Goal: Find specific page/section: Find specific page/section

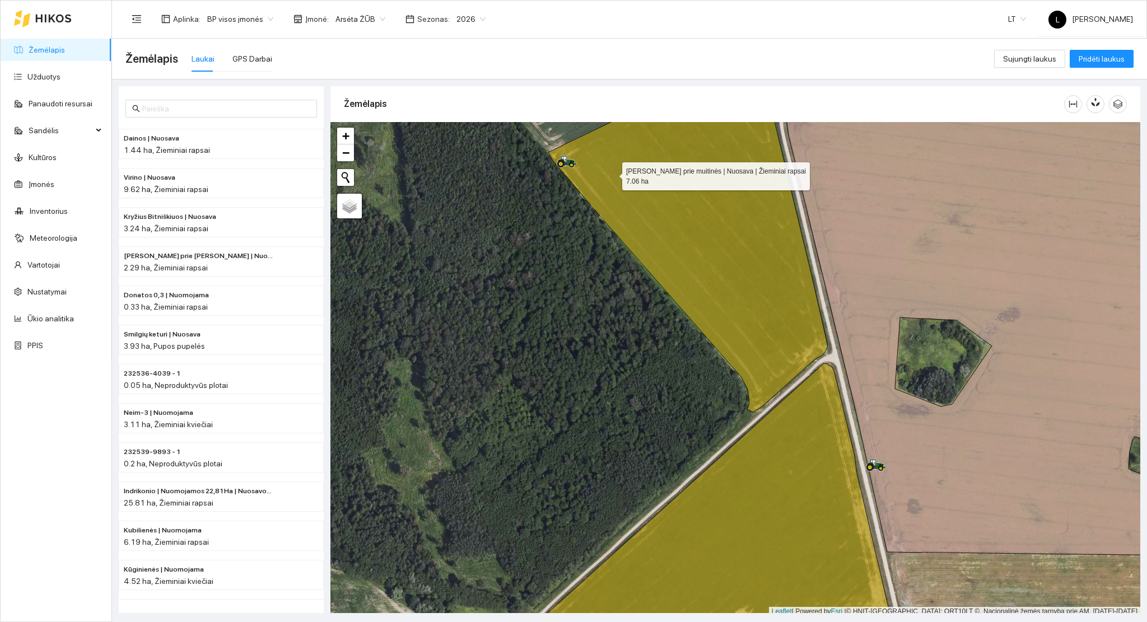
scroll to position [3, 0]
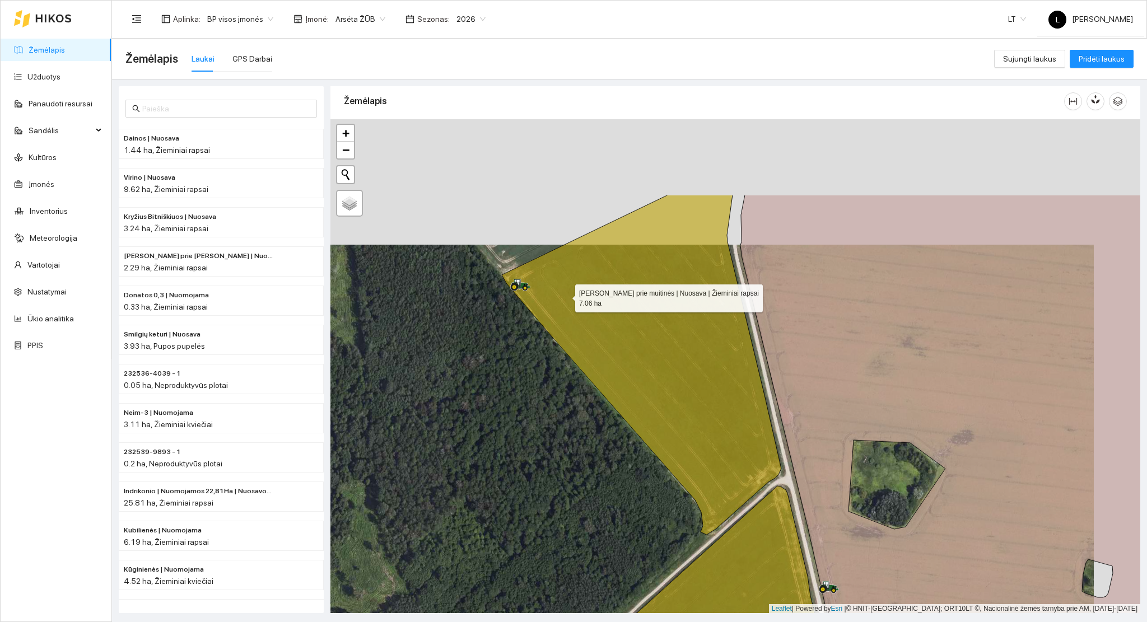
drag, startPoint x: 612, startPoint y: 171, endPoint x: 565, endPoint y: 296, distance: 133.7
click at [565, 296] on icon at bounding box center [642, 365] width 280 height 340
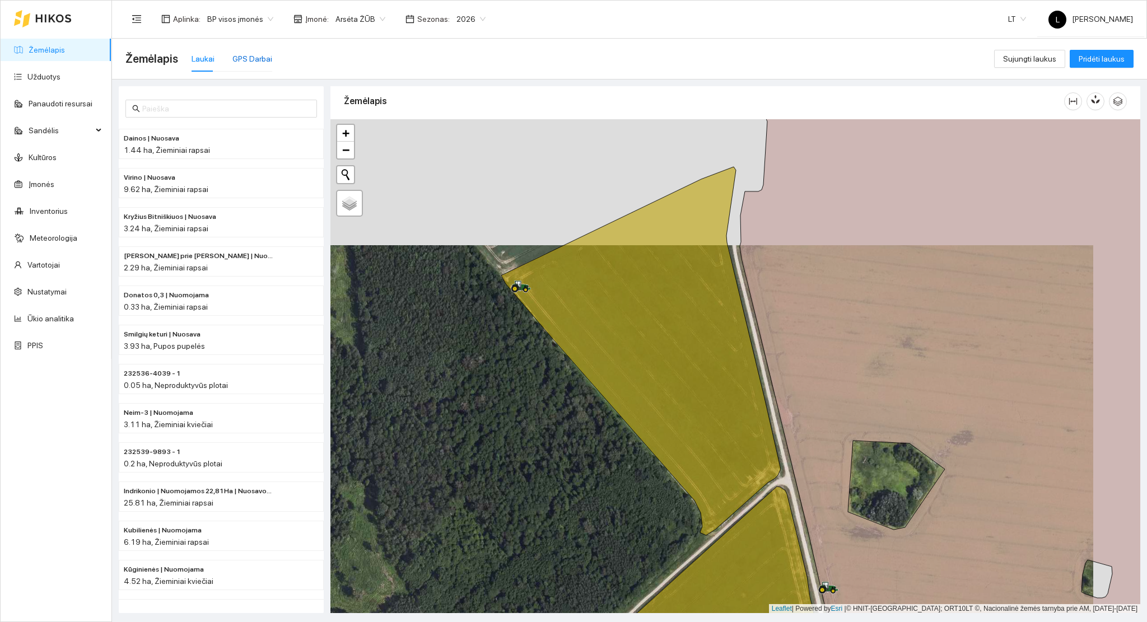
click at [267, 64] on div "GPS Darbai" at bounding box center [252, 59] width 40 height 12
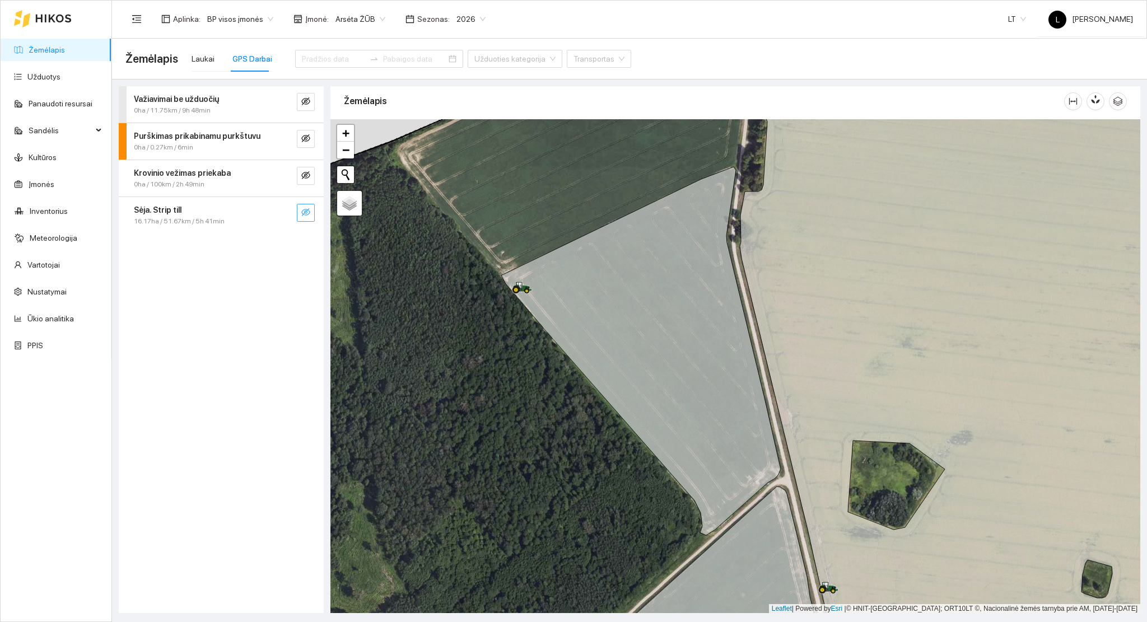
click at [303, 212] on icon "eye-invisible" at bounding box center [305, 212] width 9 height 9
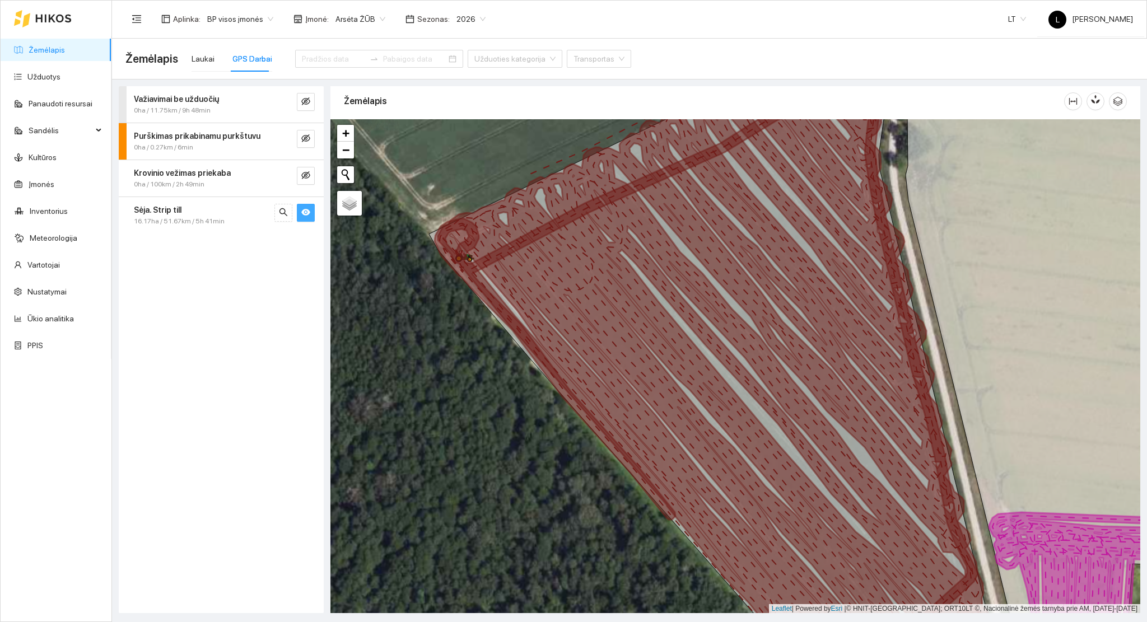
drag, startPoint x: 683, startPoint y: 361, endPoint x: 590, endPoint y: 327, distance: 99.1
click at [588, 320] on icon at bounding box center [714, 350] width 553 height 597
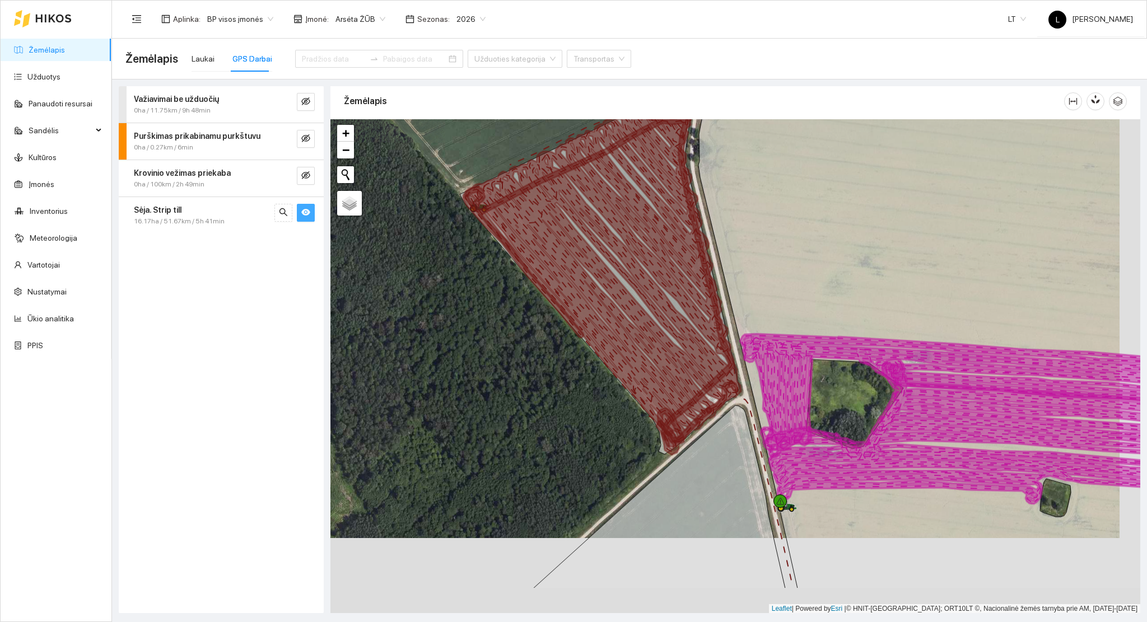
drag, startPoint x: 650, startPoint y: 416, endPoint x: 599, endPoint y: 277, distance: 148.5
click at [599, 277] on icon at bounding box center [602, 262] width 277 height 362
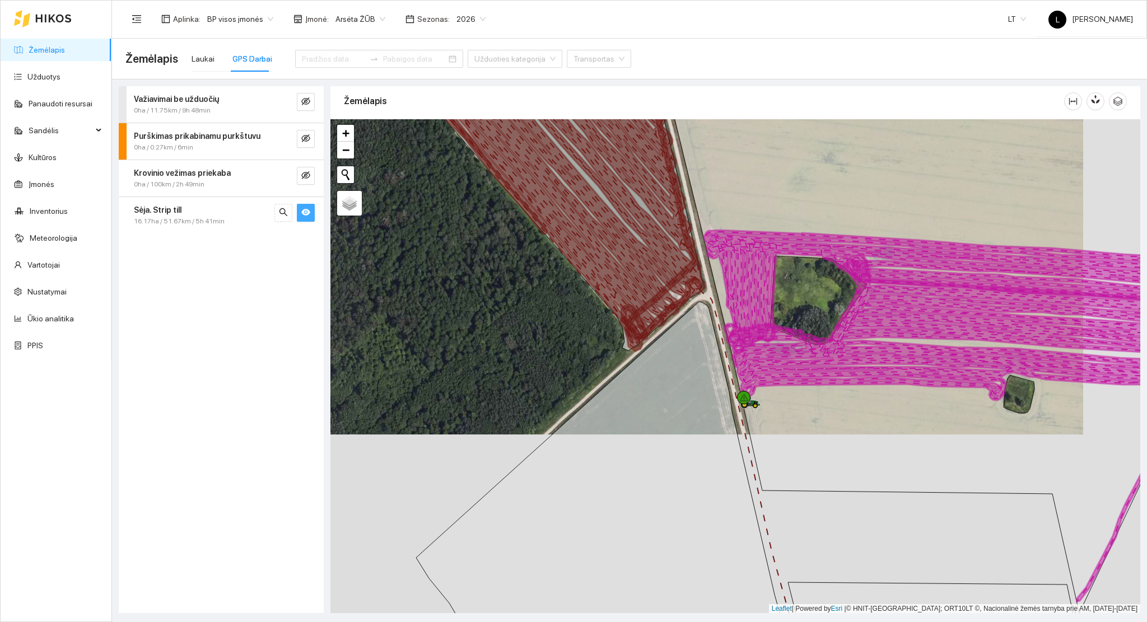
drag, startPoint x: 644, startPoint y: 356, endPoint x: 619, endPoint y: 263, distance: 96.2
click at [599, 232] on icon at bounding box center [566, 184] width 277 height 311
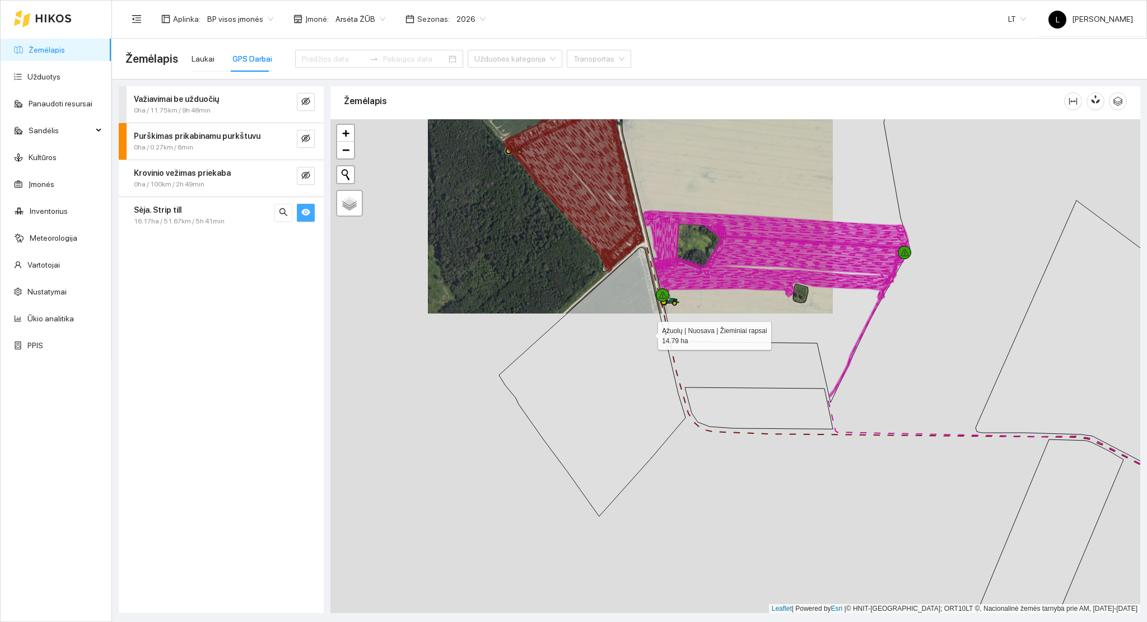
click at [653, 468] on icon at bounding box center [592, 382] width 187 height 269
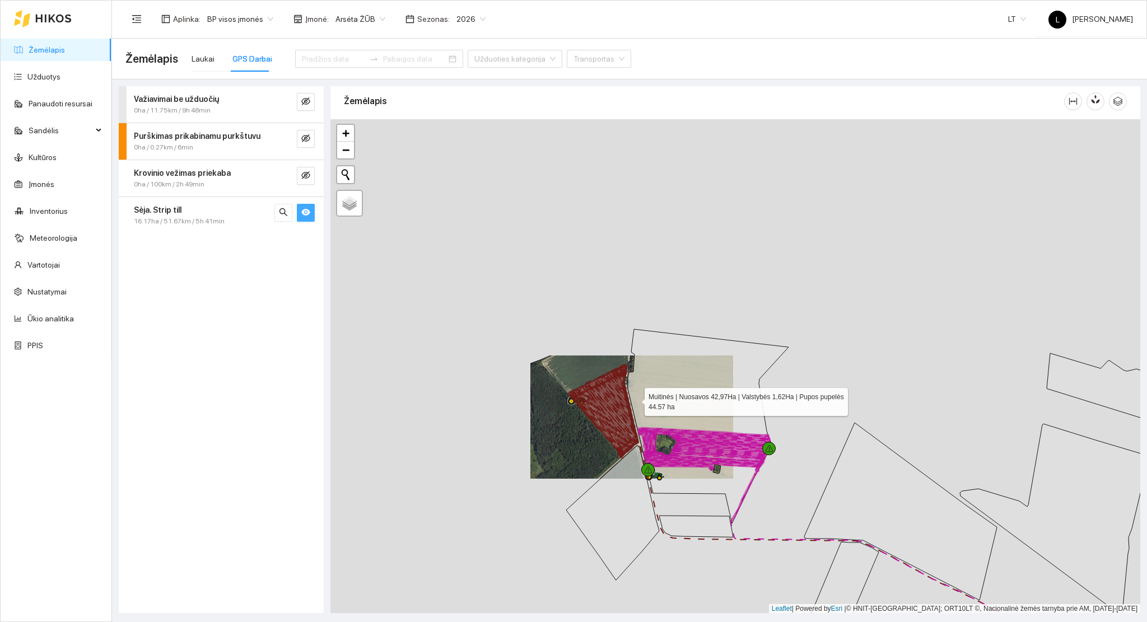
drag, startPoint x: 635, startPoint y: 390, endPoint x: 634, endPoint y: 402, distance: 11.8
click at [634, 402] on icon at bounding box center [708, 426] width 161 height 194
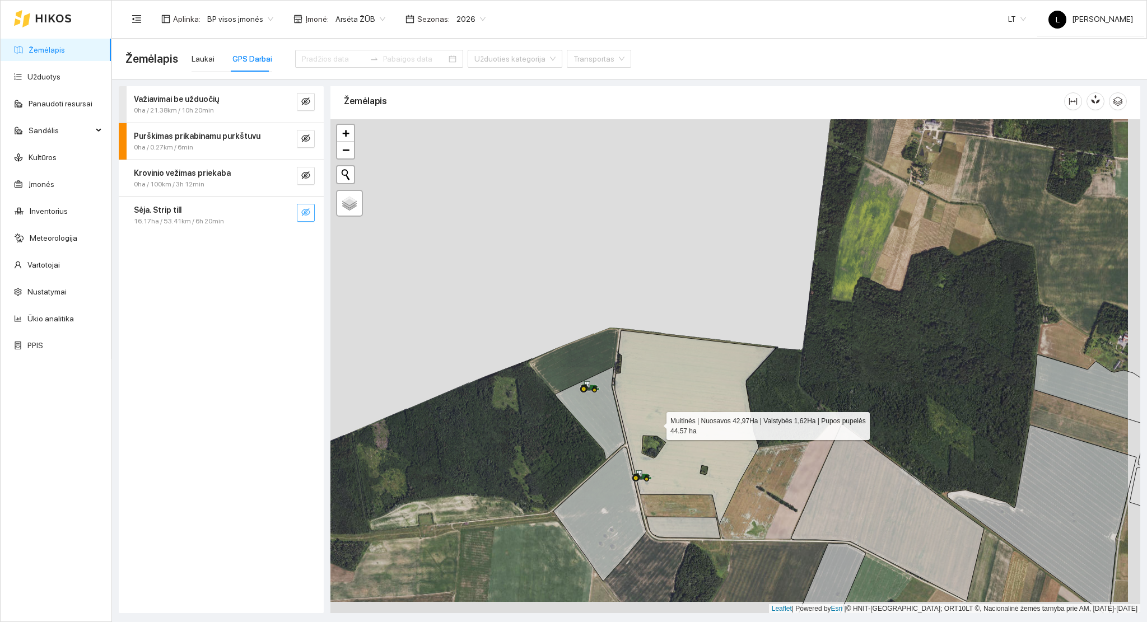
drag, startPoint x: 664, startPoint y: 431, endPoint x: 612, endPoint y: 375, distance: 76.1
click at [631, 385] on icon at bounding box center [695, 428] width 161 height 194
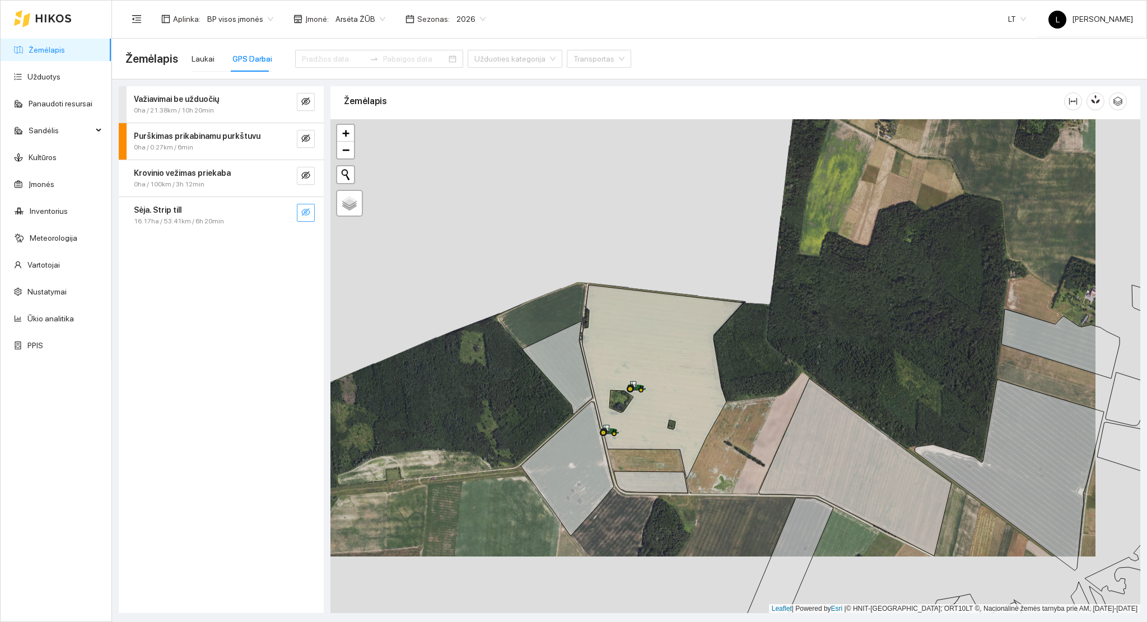
drag, startPoint x: 713, startPoint y: 428, endPoint x: 517, endPoint y: 215, distance: 289.0
click at [517, 215] on div at bounding box center [736, 366] width 810 height 495
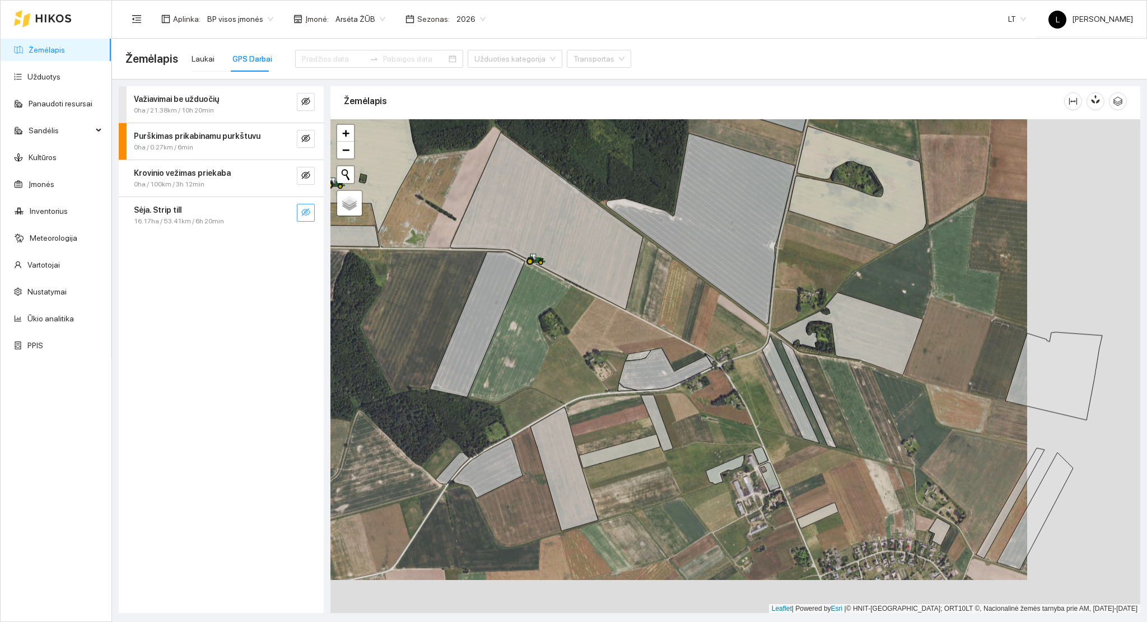
drag, startPoint x: 801, startPoint y: 378, endPoint x: 683, endPoint y: 371, distance: 117.8
click at [685, 345] on div at bounding box center [736, 366] width 810 height 495
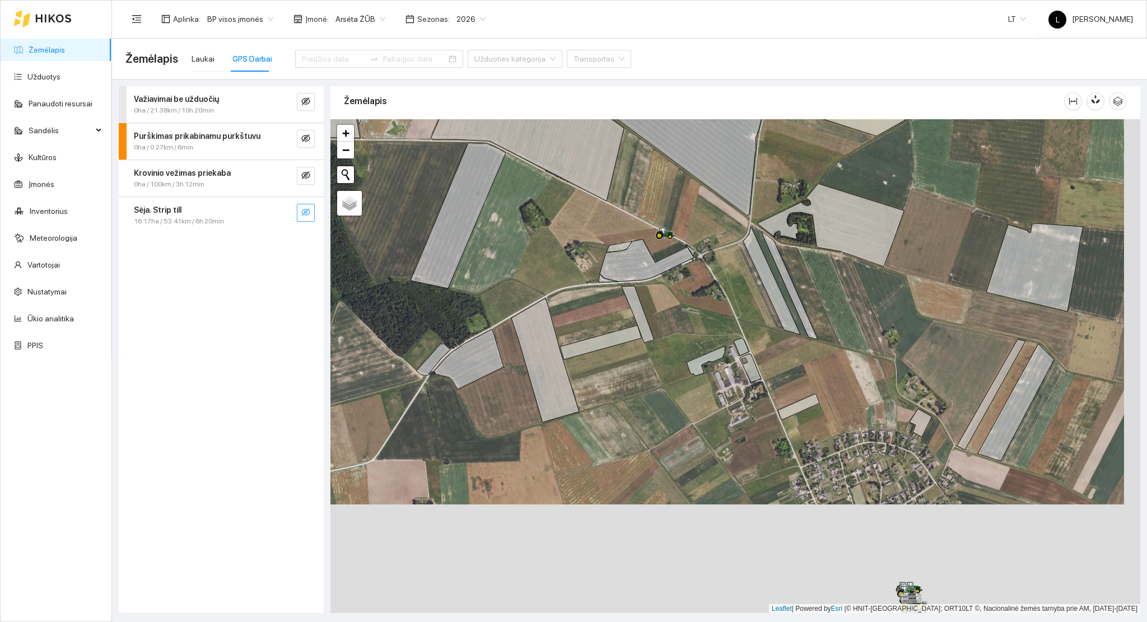
drag, startPoint x: 953, startPoint y: 567, endPoint x: 927, endPoint y: 135, distance: 433.3
click at [927, 135] on div at bounding box center [736, 366] width 810 height 495
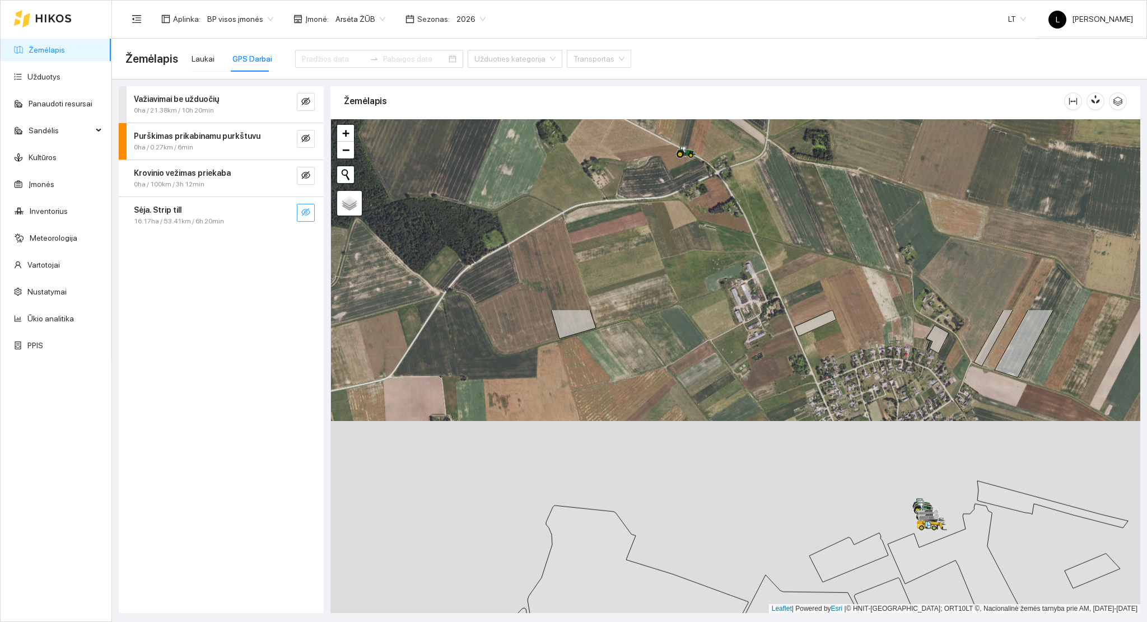
drag, startPoint x: 831, startPoint y: 360, endPoint x: 854, endPoint y: 610, distance: 250.4
click at [867, 608] on div at bounding box center [736, 366] width 810 height 495
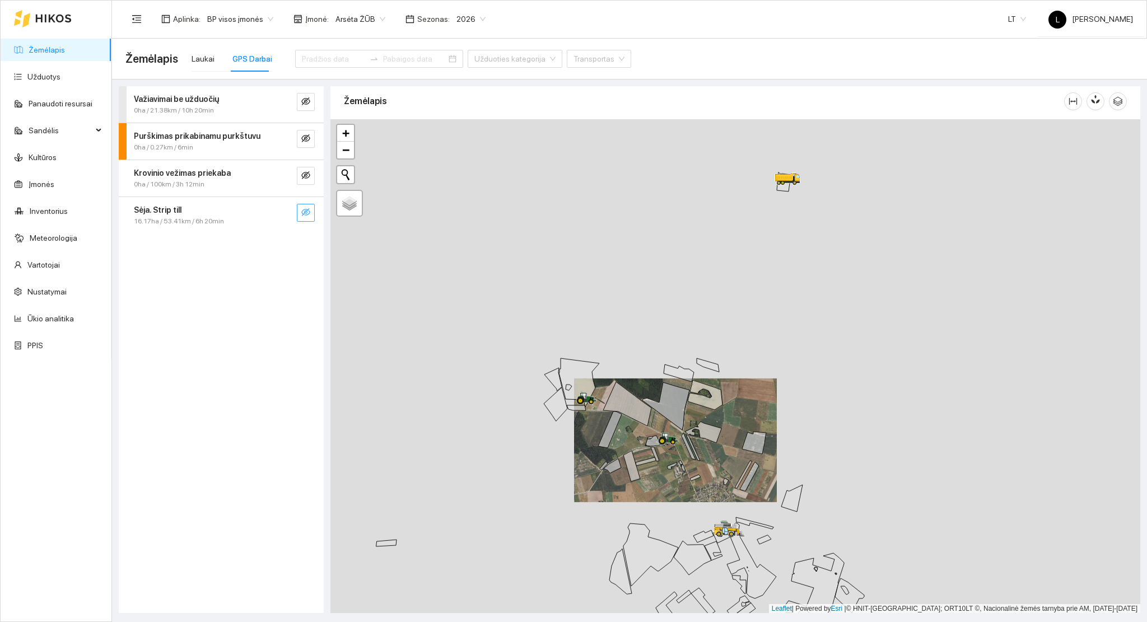
drag, startPoint x: 711, startPoint y: 361, endPoint x: 722, endPoint y: 465, distance: 104.2
click at [722, 443] on icon at bounding box center [703, 432] width 36 height 21
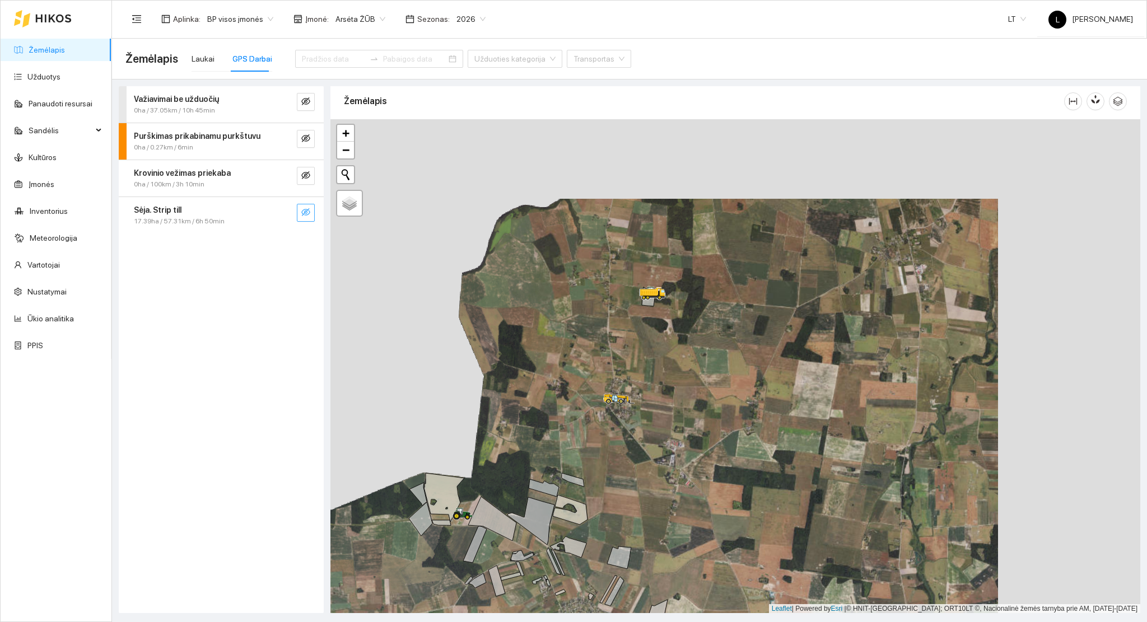
drag, startPoint x: 836, startPoint y: 294, endPoint x: 563, endPoint y: 450, distance: 314.9
click at [563, 449] on div at bounding box center [736, 366] width 810 height 495
